Goal: Transaction & Acquisition: Purchase product/service

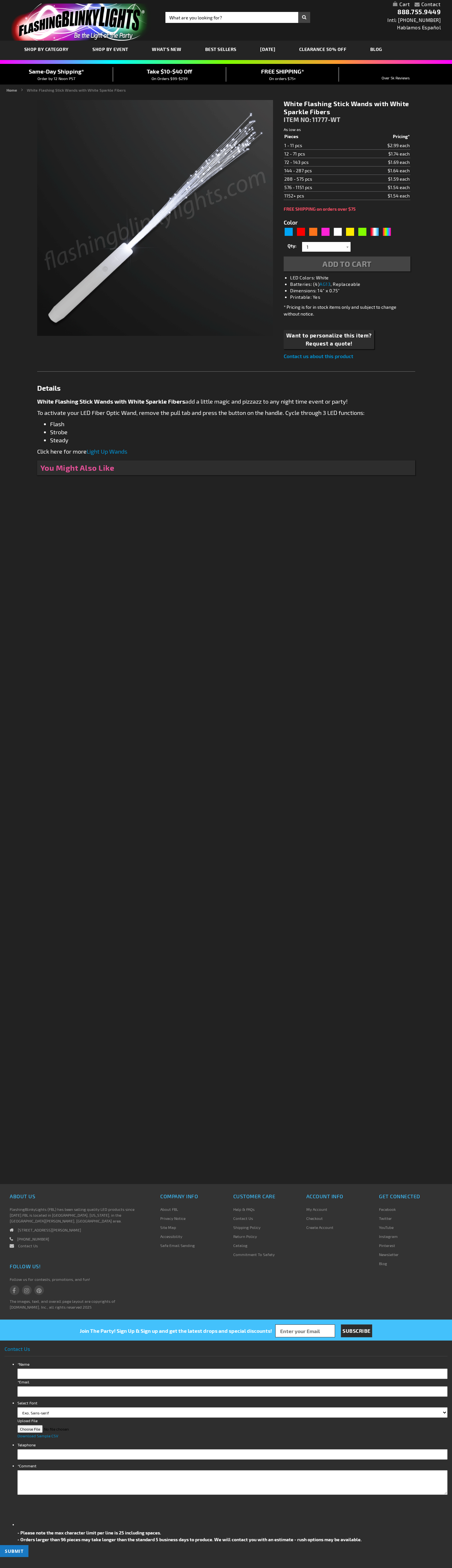
type input "5646"
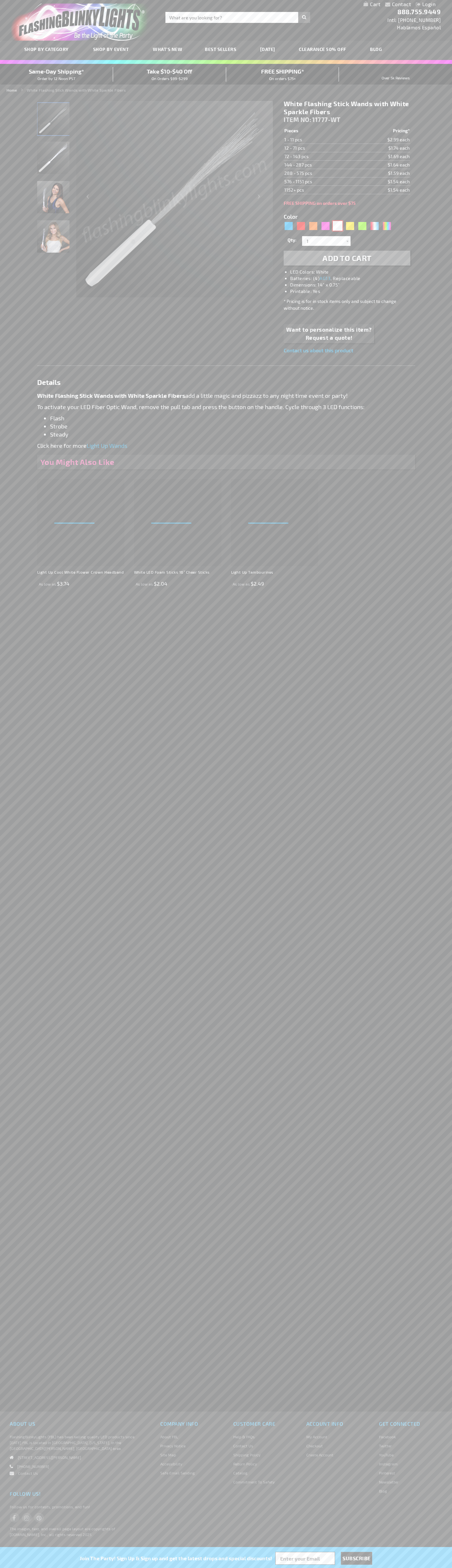
click at [337, 226] on div "White" at bounding box center [337, 226] width 10 height 10
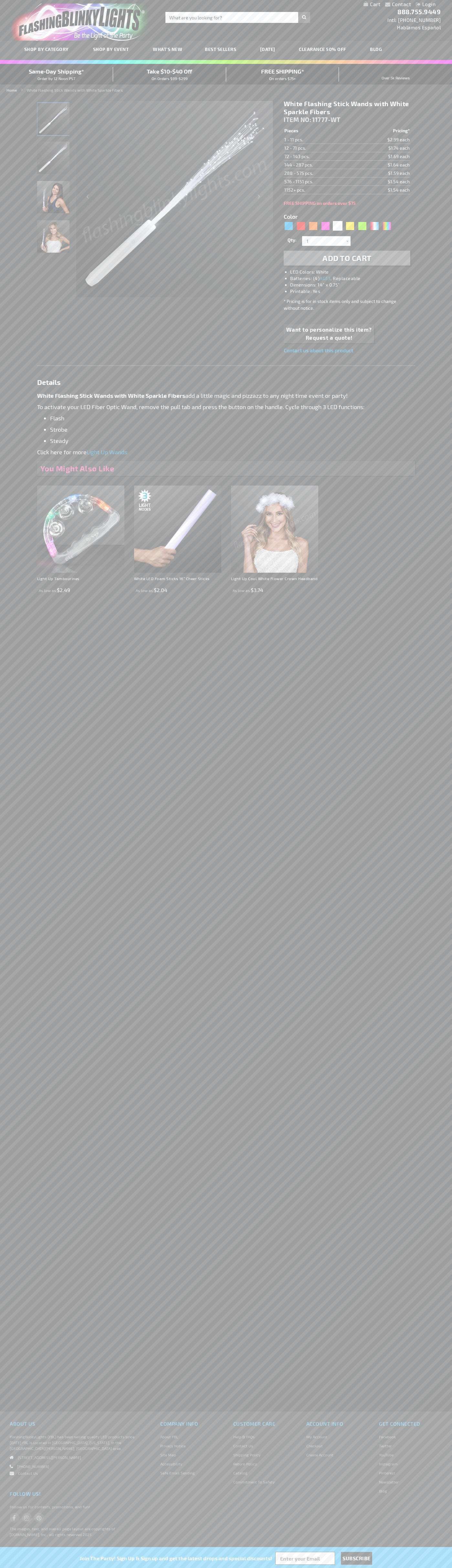
click at [347, 258] on span "Add to Cart" at bounding box center [347, 257] width 49 height 9
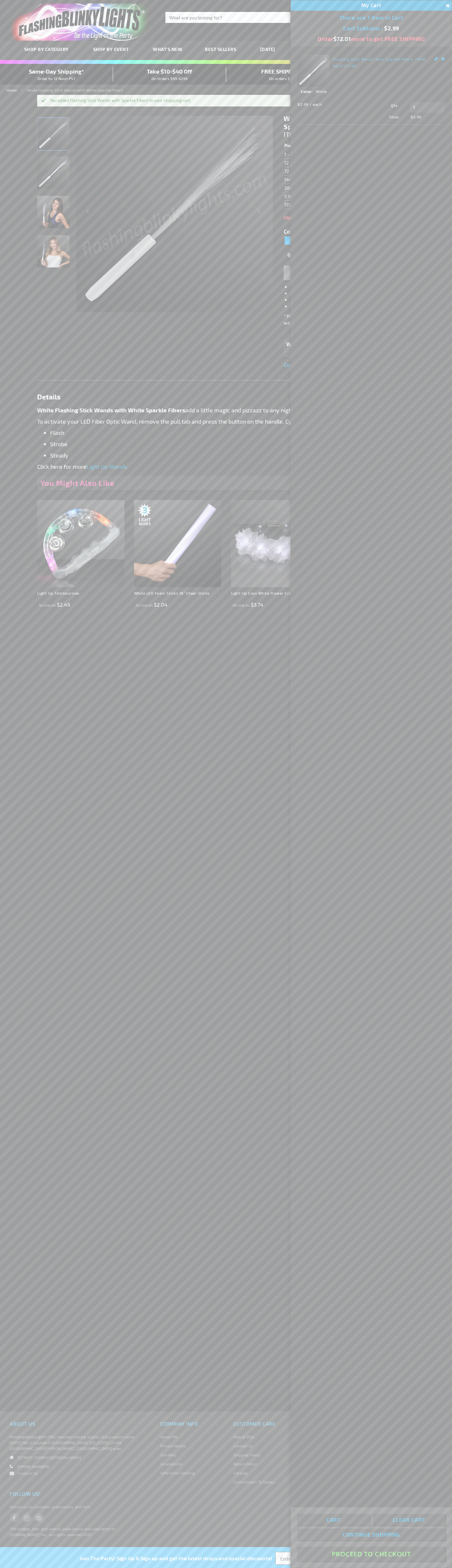
click at [371, 1554] on button "Proceed To Checkout" at bounding box center [371, 1554] width 148 height 15
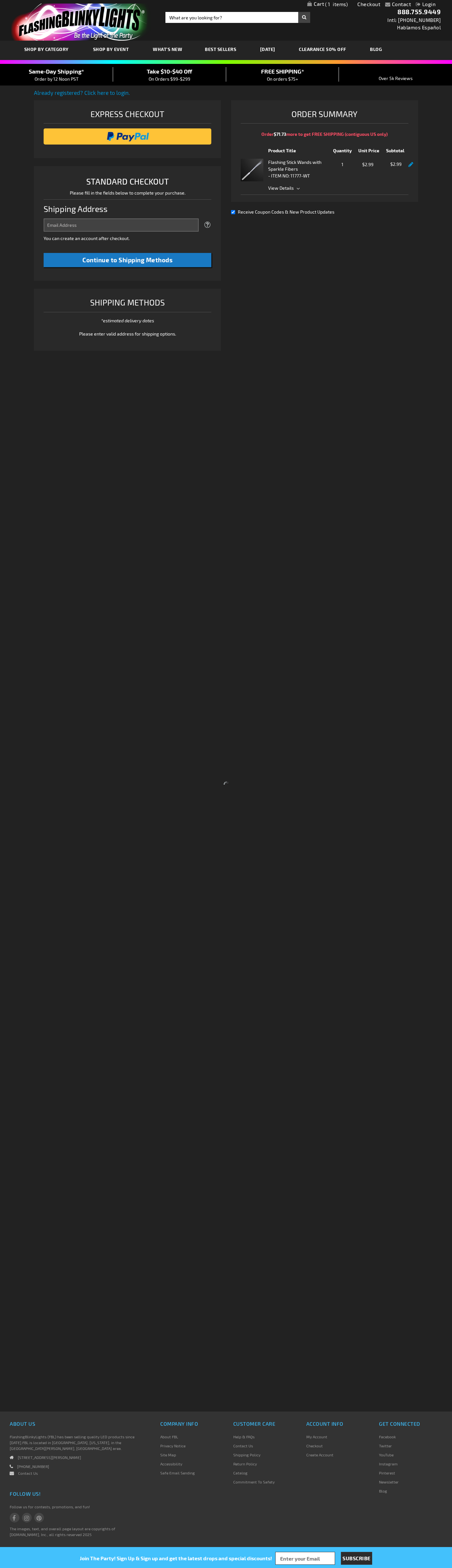
select select "US"
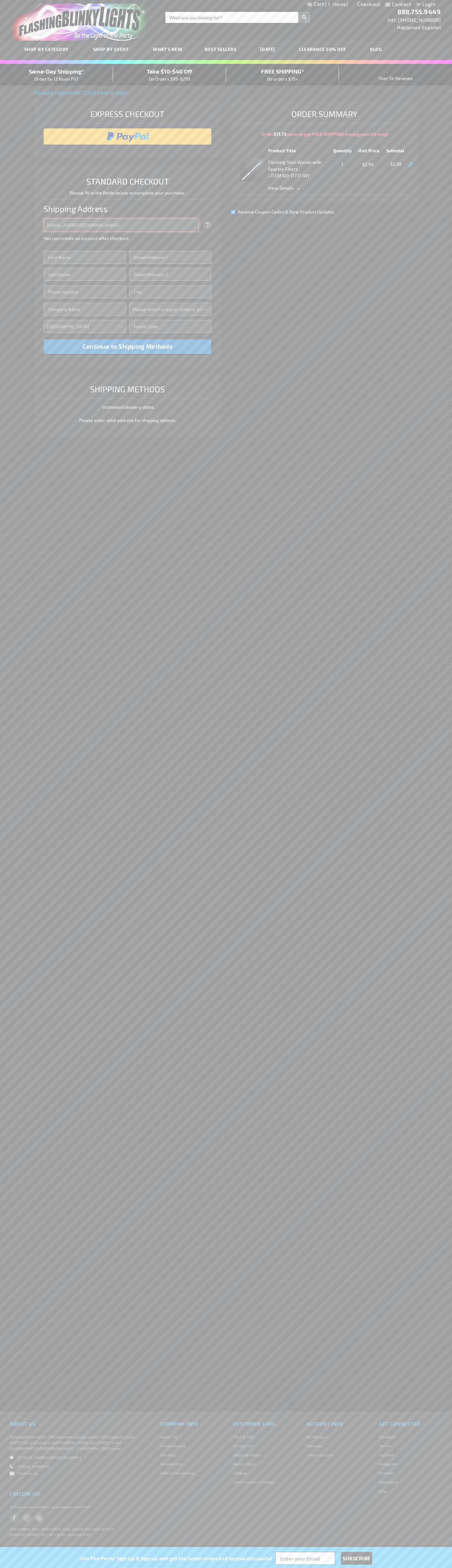
type input "johnsmith005@storebotmail.joonix.net"
type input "John"
type input "4581 Webb Street"
type input "First floor"
type input "pryor"
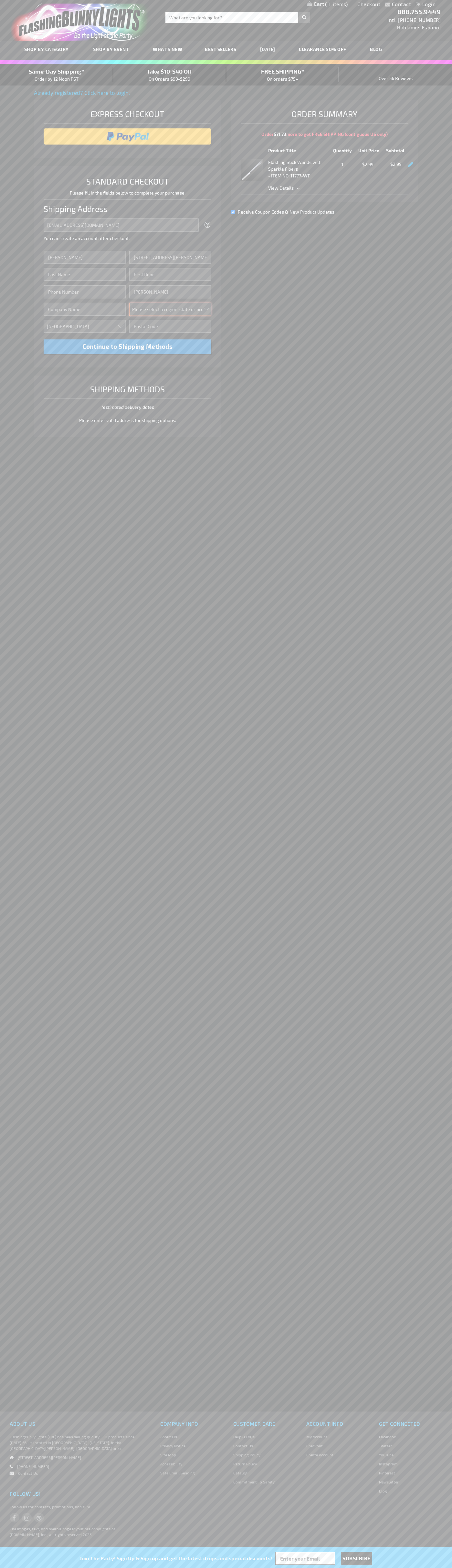
select select "48"
type input "74361"
type input "Smith"
type input "6502530000"
type input "John Smith"
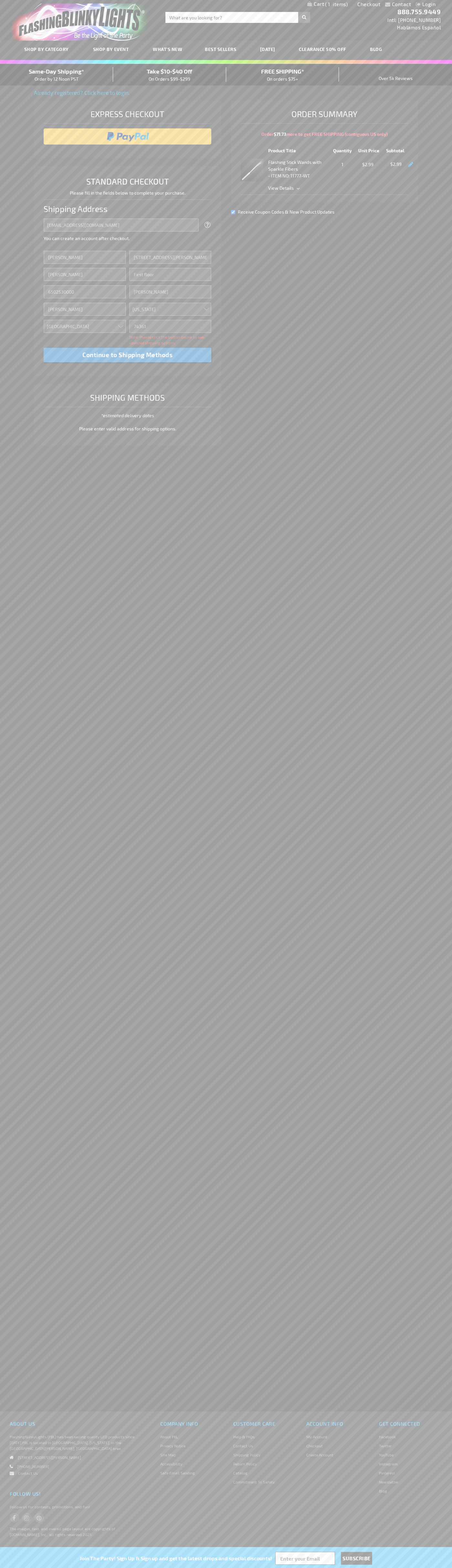
click at [57, 75] on div "Same-Day Shipping* Order by 12 Noon PST" at bounding box center [57, 74] width 113 height 15
click at [127, 136] on input "image" at bounding box center [127, 136] width 161 height 13
